Goal: Transaction & Acquisition: Book appointment/travel/reservation

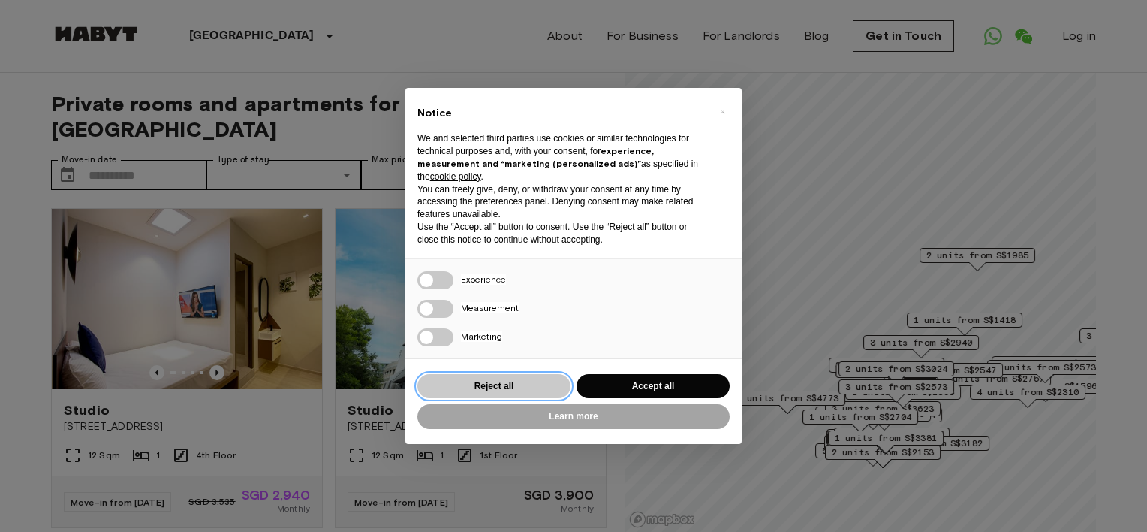
click at [497, 385] on button "Reject all" at bounding box center [493, 386] width 153 height 25
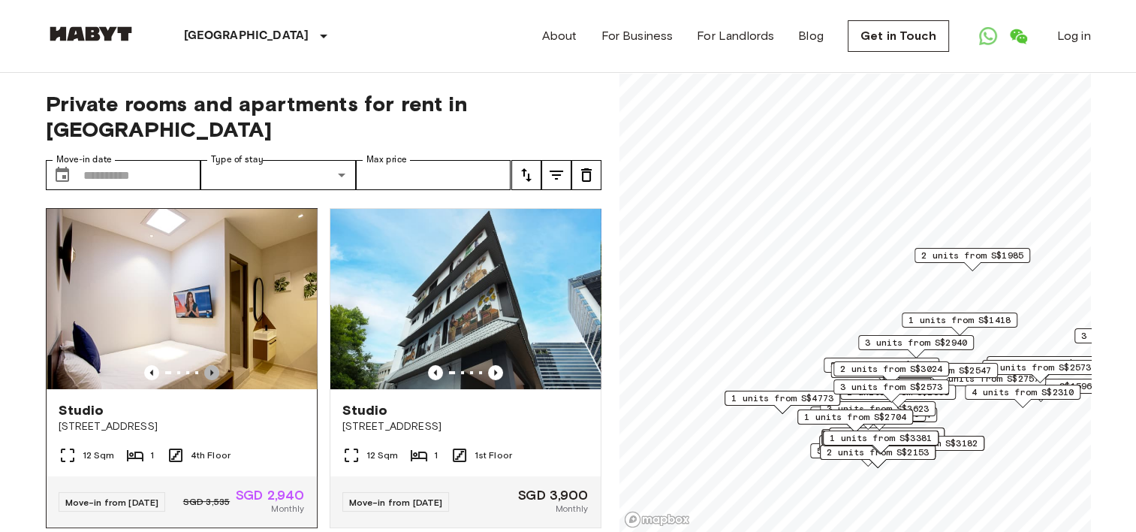
click at [209, 365] on icon "Previous image" at bounding box center [211, 372] width 15 height 15
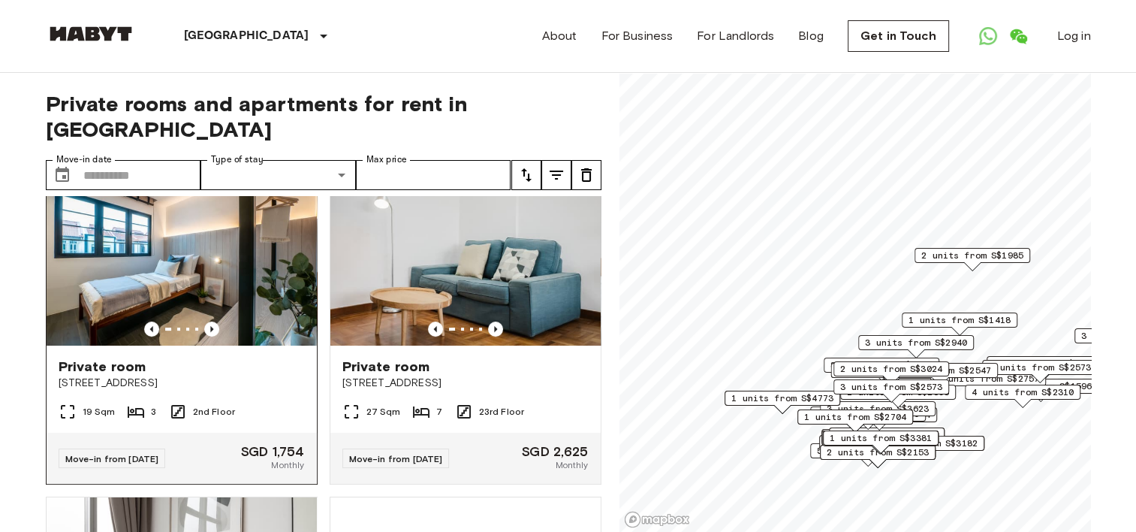
scroll to position [300, 0]
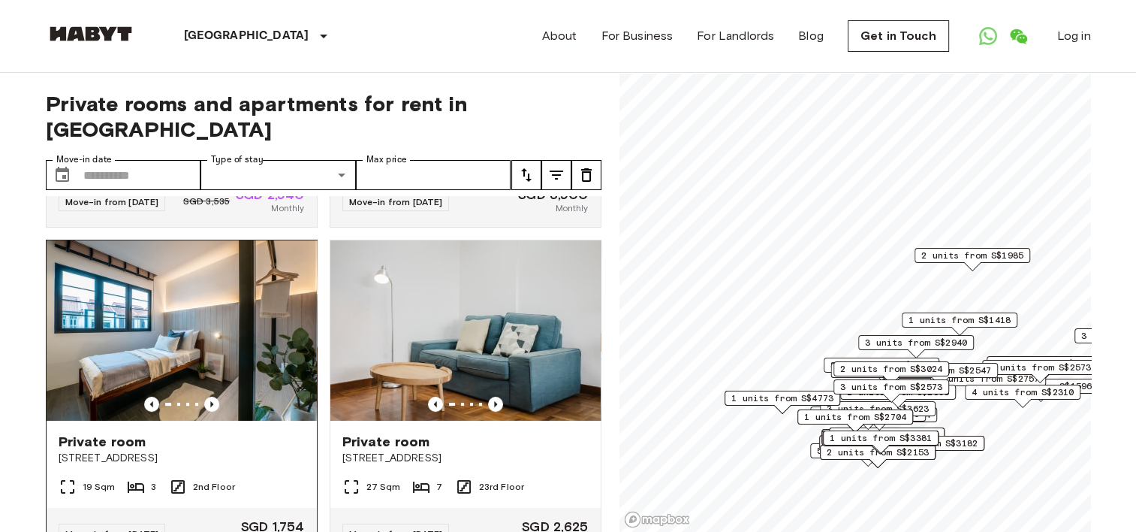
click at [202, 342] on img at bounding box center [182, 330] width 270 height 180
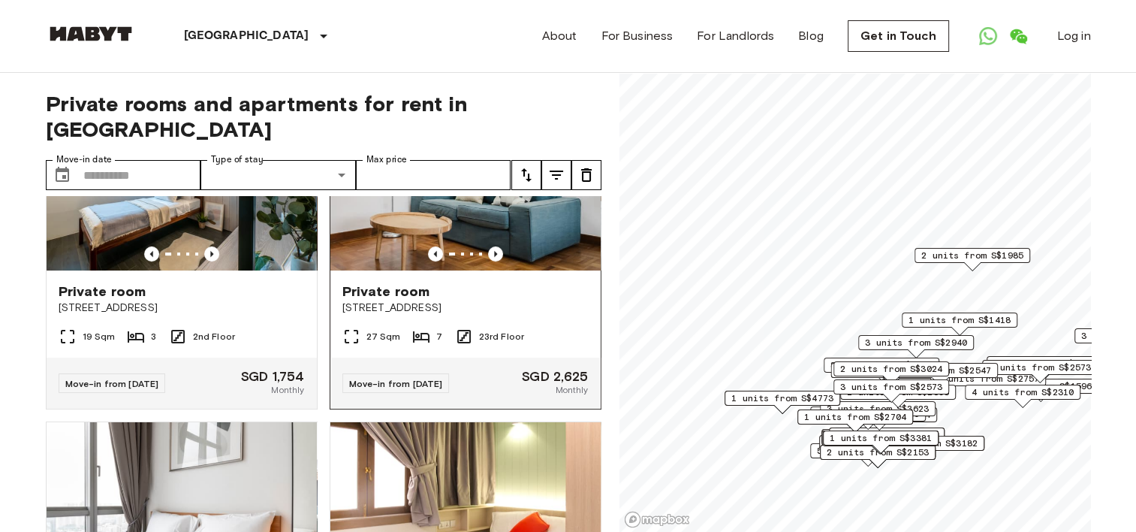
scroll to position [601, 0]
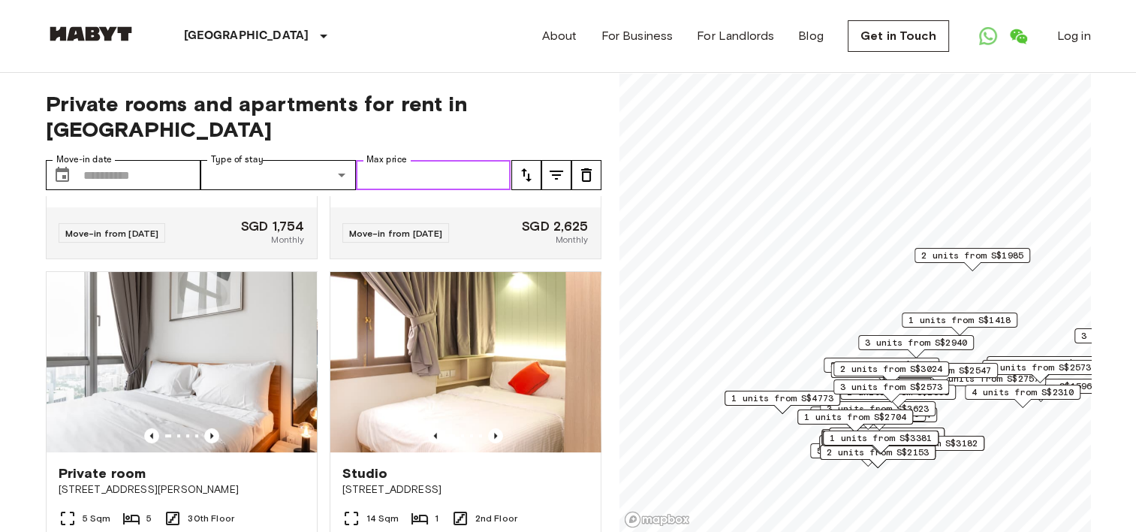
click at [446, 160] on input "Max price" at bounding box center [433, 175] width 155 height 30
type input "****"
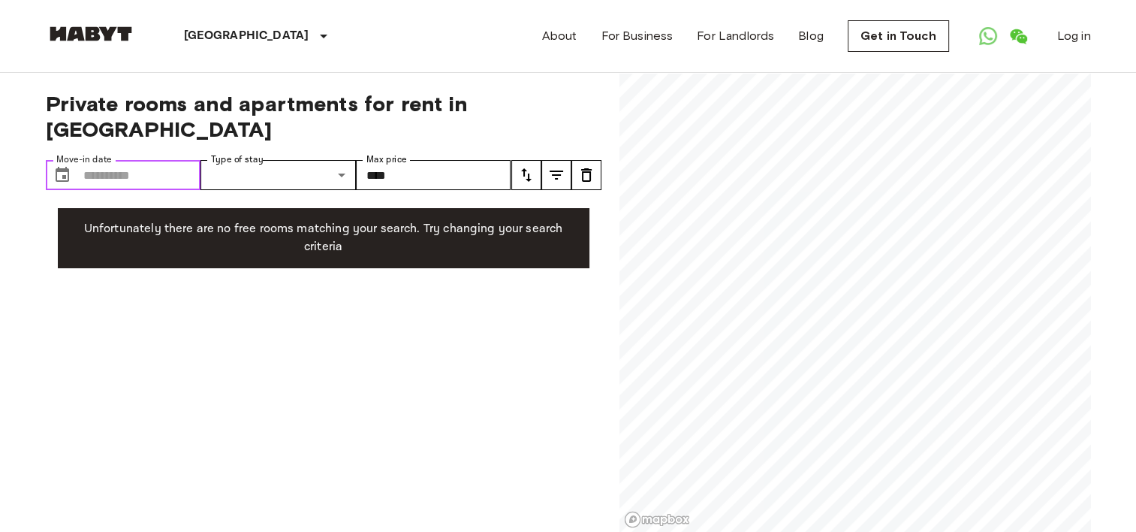
click at [113, 160] on input "Move-in date" at bounding box center [142, 175] width 118 height 30
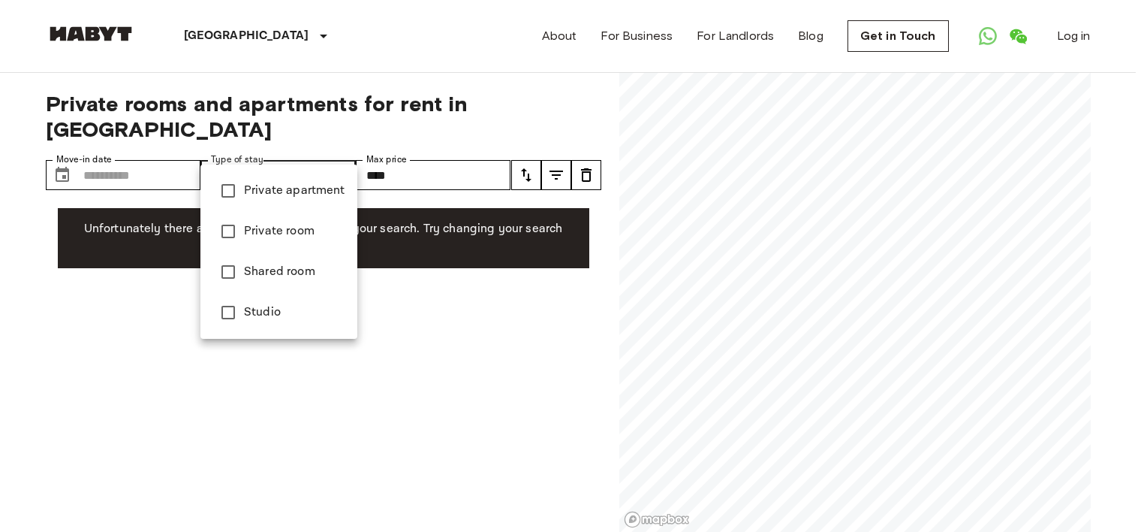
click at [414, 398] on div at bounding box center [573, 266] width 1147 height 532
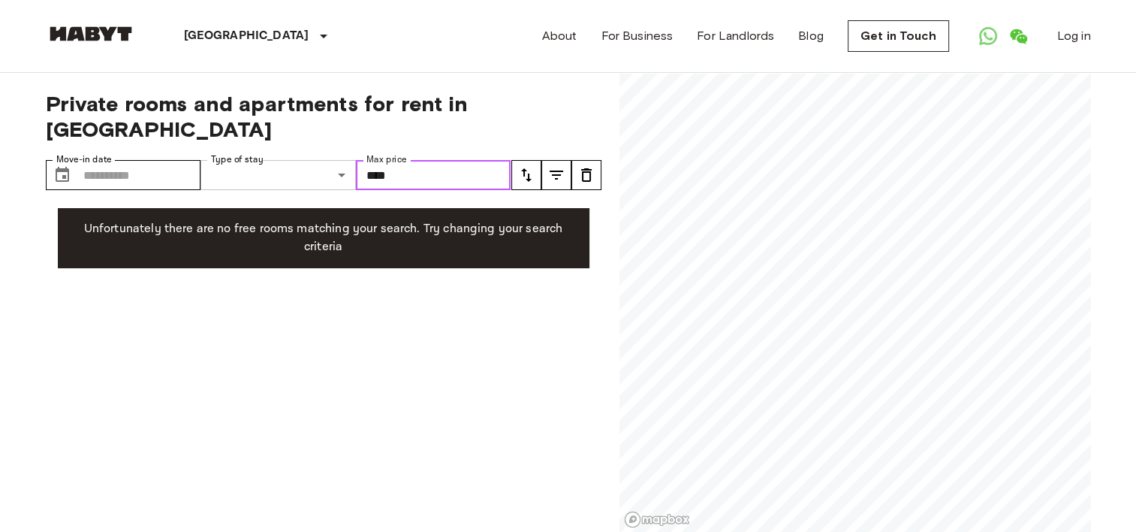
drag, startPoint x: 451, startPoint y: 152, endPoint x: 318, endPoint y: 151, distance: 132.2
click at [252, 160] on div "Move-in date ​ Move-in date Type of stay ​ Share Type Max price **** Max price" at bounding box center [279, 175] width 466 height 30
click at [599, 160] on button "tune" at bounding box center [586, 175] width 30 height 30
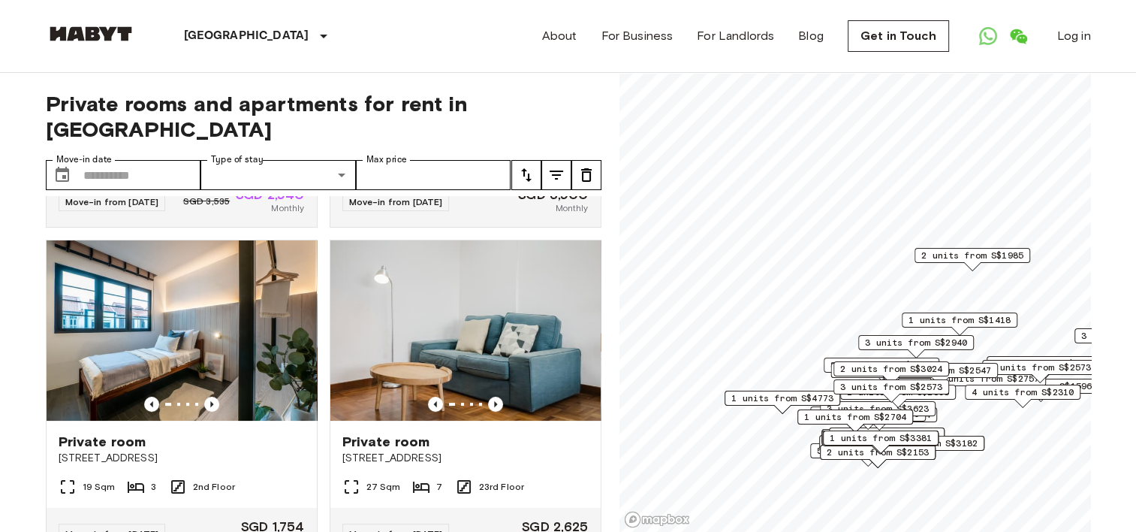
scroll to position [601, 0]
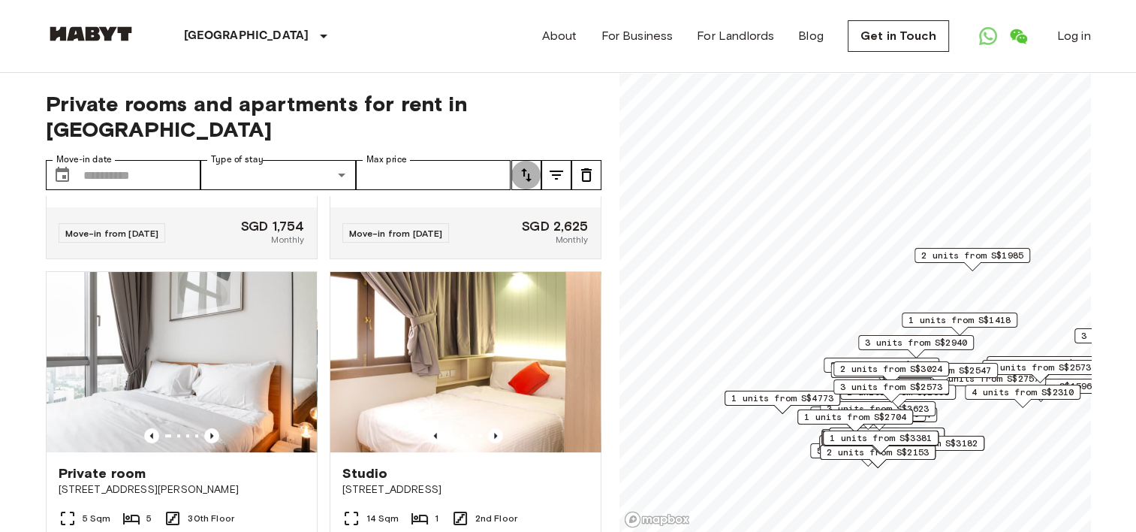
click at [526, 160] on button "tune" at bounding box center [526, 175] width 30 height 30
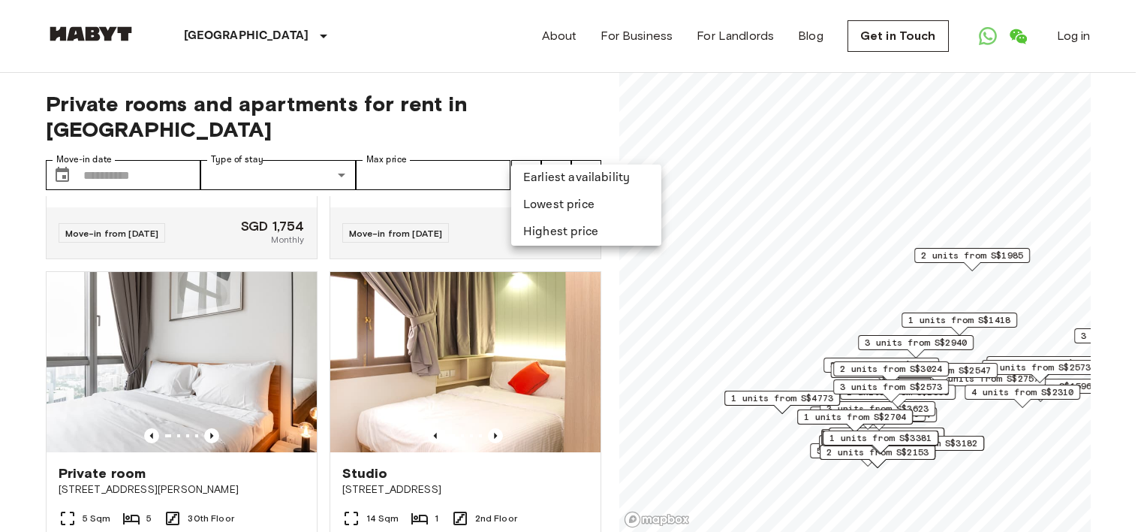
click at [574, 204] on li "Lowest price" at bounding box center [586, 204] width 150 height 27
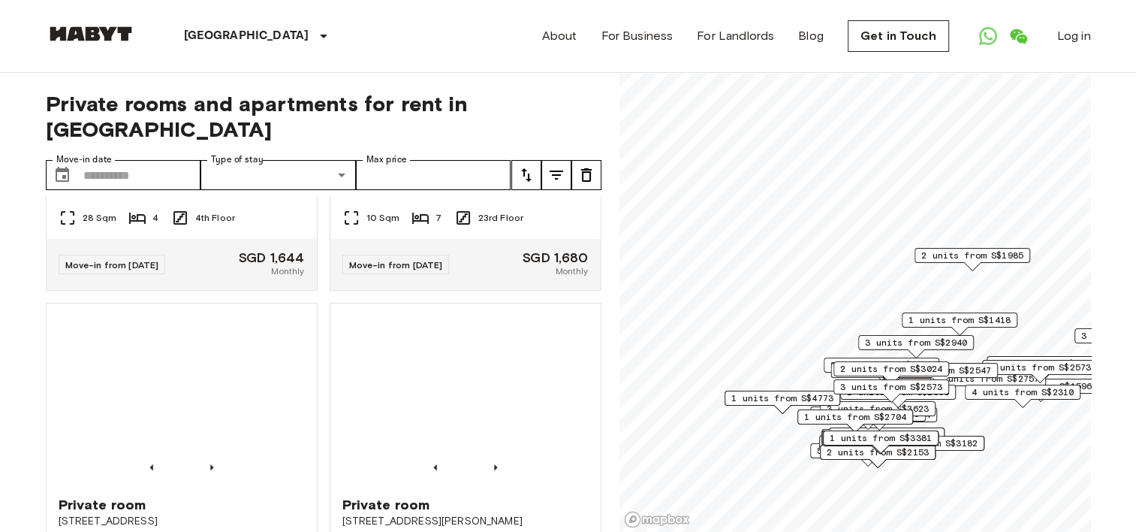
scroll to position [1051, 0]
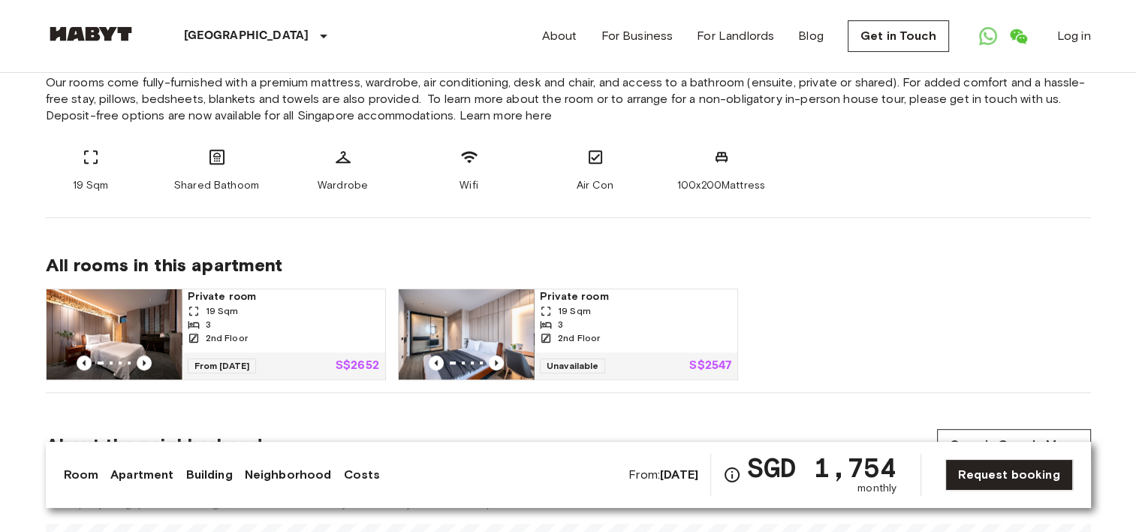
scroll to position [676, 0]
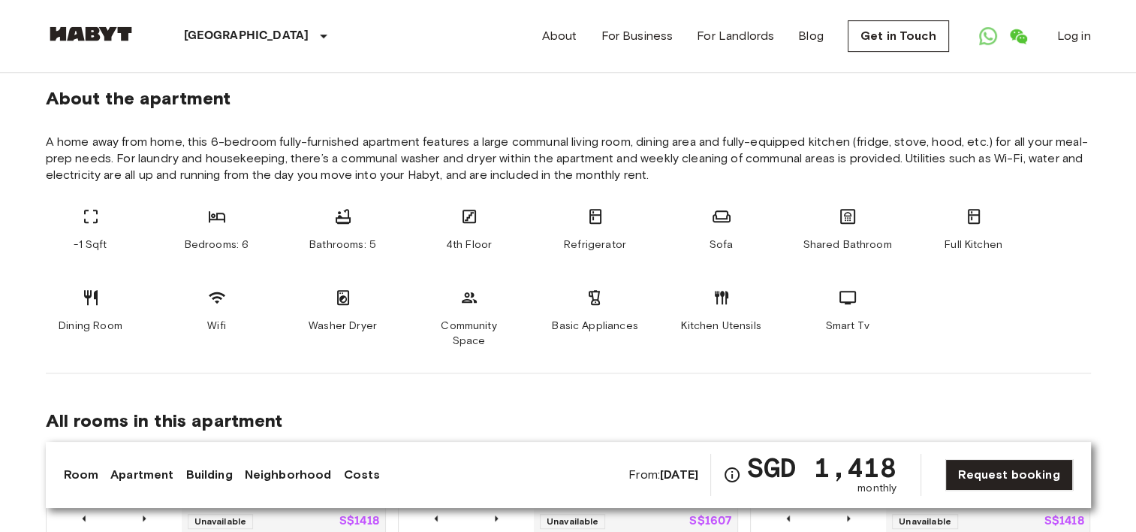
scroll to position [976, 0]
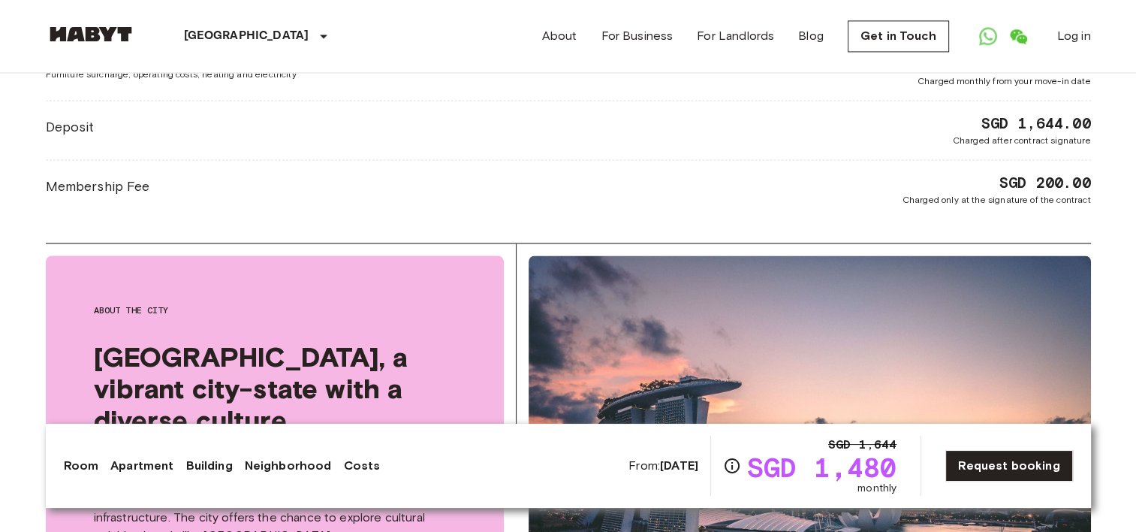
scroll to position [2621, 0]
